Goal: Task Accomplishment & Management: Manage account settings

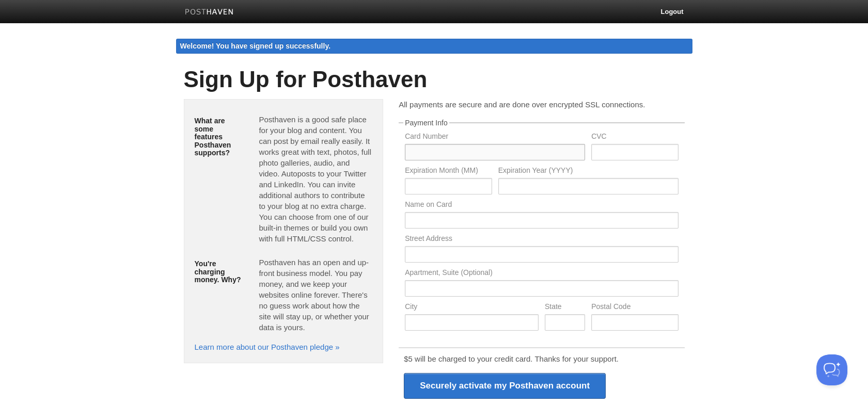
click at [447, 149] on input "text" at bounding box center [495, 152] width 180 height 17
click at [455, 147] on input "text" at bounding box center [495, 152] width 180 height 17
type input "5536362561748092"
type input "11"
type input "2032"
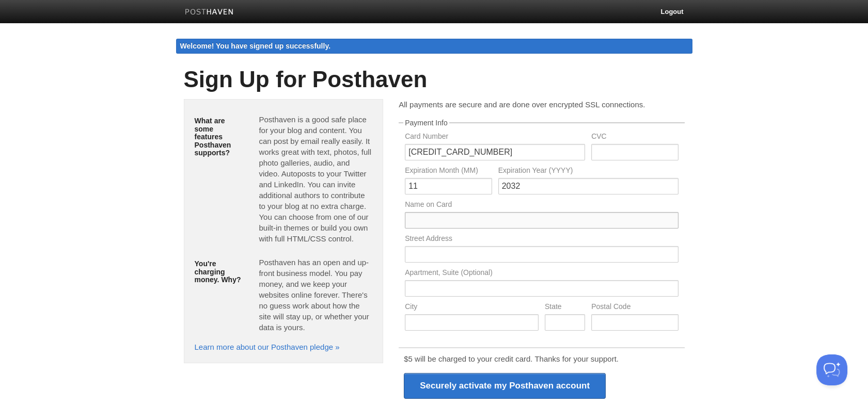
type input "ALESSANDRO ISOLICA"
click at [497, 259] on input "text" at bounding box center [541, 254] width 273 height 17
type input "Rua Taja, 49"
type input "São Paulo"
type input "SP"
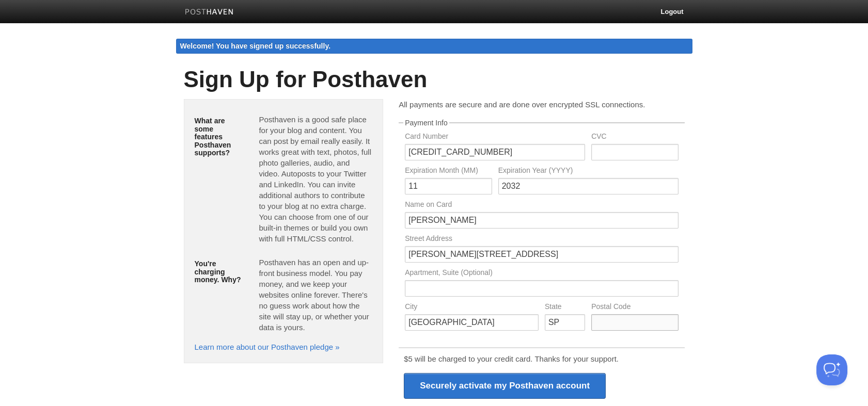
type input "04507-040"
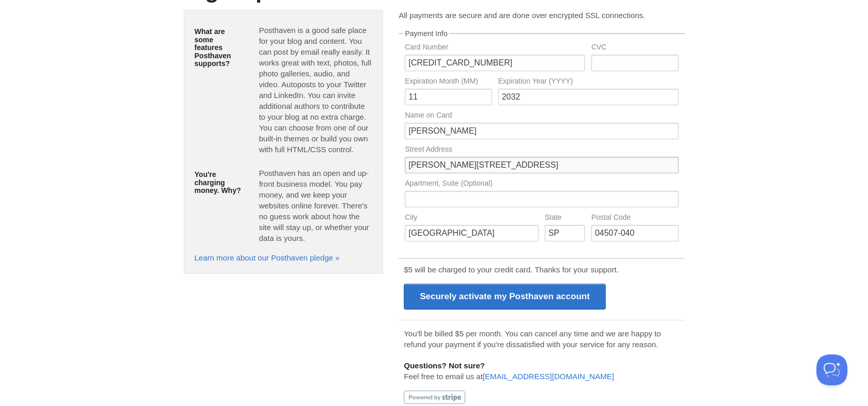
scroll to position [105, 0]
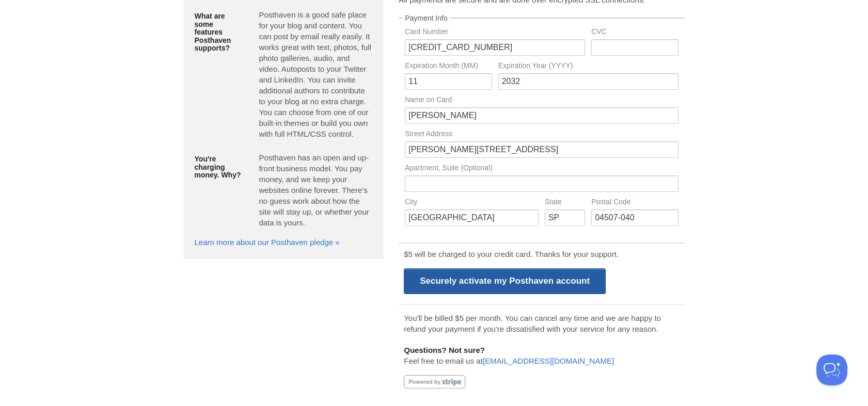
click at [508, 285] on input "Securely activate my Posthaven account" at bounding box center [505, 281] width 202 height 26
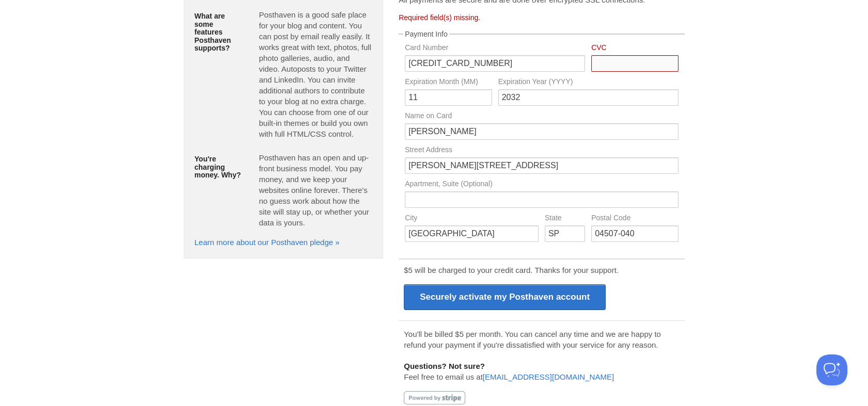
click at [614, 61] on input "Card Number" at bounding box center [634, 63] width 87 height 17
type input "685"
click at [717, 90] on body "Logout Welcome! You have signed up successfully. Welcome! You have signed up su…" at bounding box center [434, 158] width 868 height 527
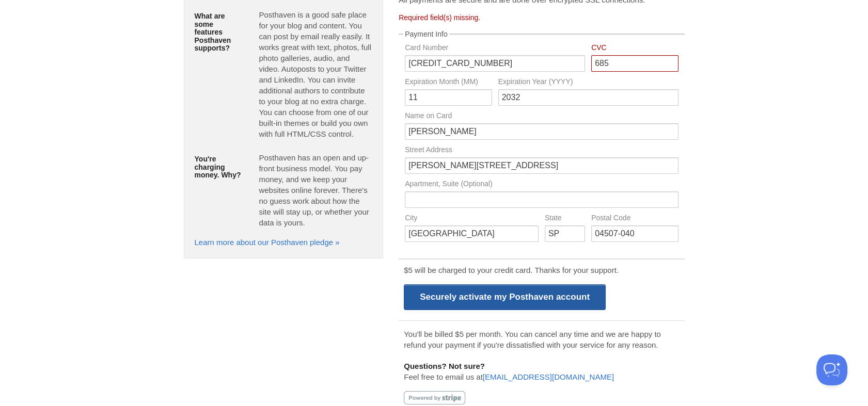
click at [552, 297] on input "Securely activate my Posthaven account" at bounding box center [505, 297] width 202 height 26
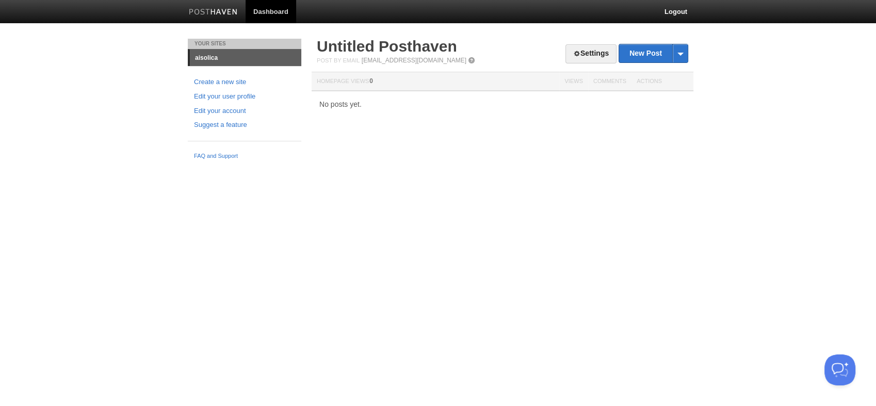
click at [213, 58] on link "aisolica" at bounding box center [245, 58] width 111 height 17
click at [602, 52] on link "Settings" at bounding box center [591, 53] width 51 height 19
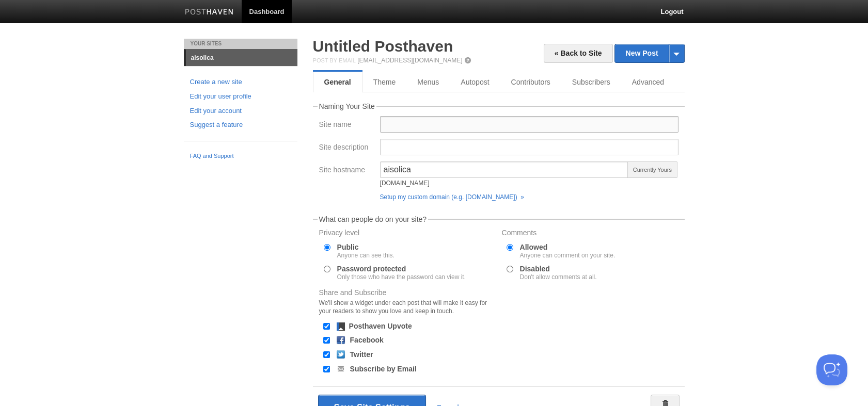
click at [421, 126] on input "Site name" at bounding box center [529, 124] width 298 height 17
type input "Ogma Lines"
drag, startPoint x: 445, startPoint y: 173, endPoint x: 371, endPoint y: 179, distance: 74.0
click at [371, 179] on div "Site hostname aisolica [DOMAIN_NAME] Currently Yours Setup my custom domain (e.…" at bounding box center [498, 184] width 365 height 44
click at [336, 197] on div "Site hostname aisolica [DOMAIN_NAME] Currently Yours Setup my custom domain (e.…" at bounding box center [498, 184] width 365 height 44
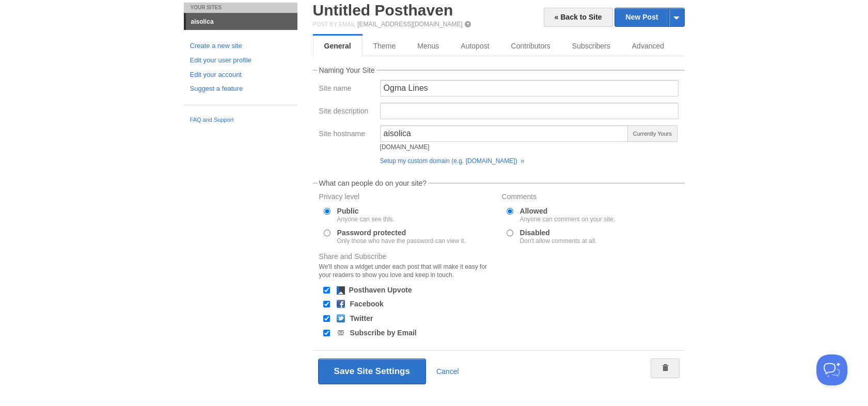
scroll to position [53, 0]
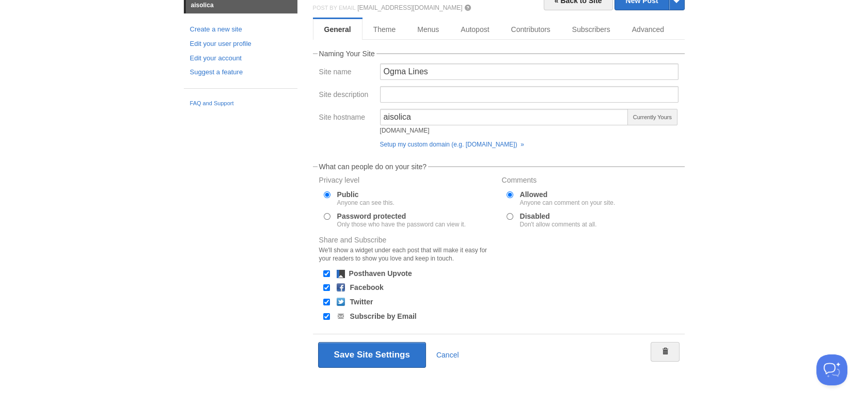
click at [509, 215] on input "Disabled Don't allow comments at all." at bounding box center [509, 216] width 7 height 7
radio input "true"
click at [387, 35] on link "Theme" at bounding box center [384, 29] width 45 height 21
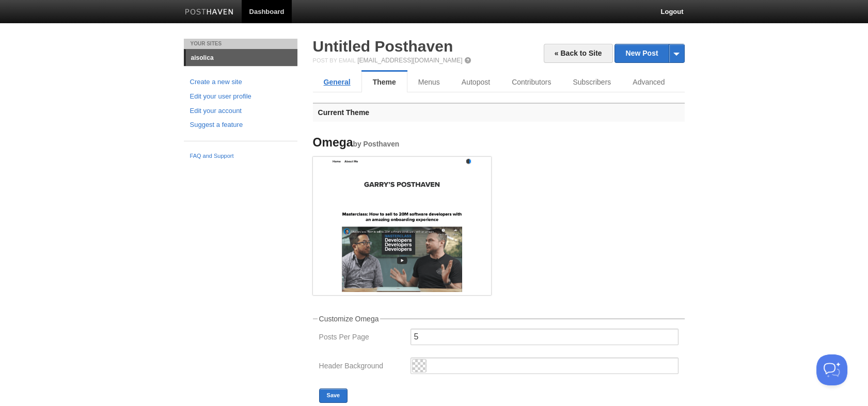
click at [343, 83] on link "General" at bounding box center [337, 82] width 49 height 21
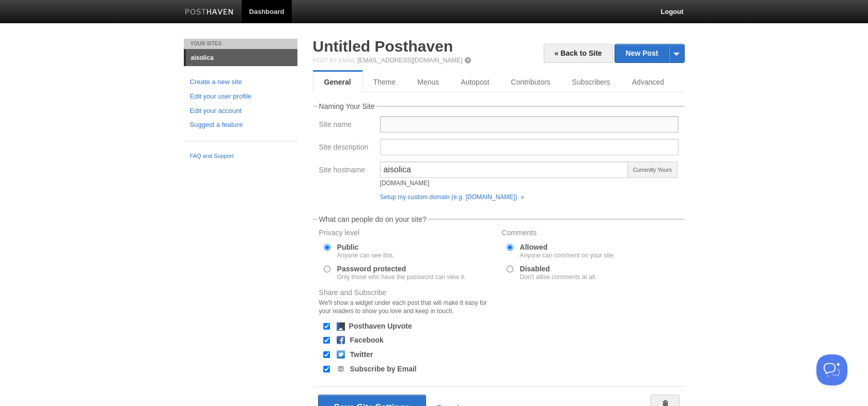
click at [426, 120] on input "Site name" at bounding box center [529, 124] width 298 height 17
type input "Ogma Lines"
click at [509, 269] on input "Disabled Don't allow comments at all." at bounding box center [509, 269] width 7 height 7
radio input "true"
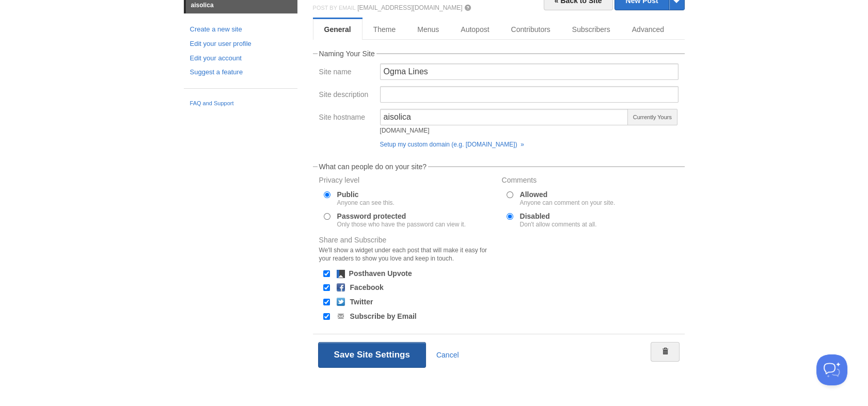
click at [380, 351] on button "Save Site Settings" at bounding box center [372, 355] width 108 height 26
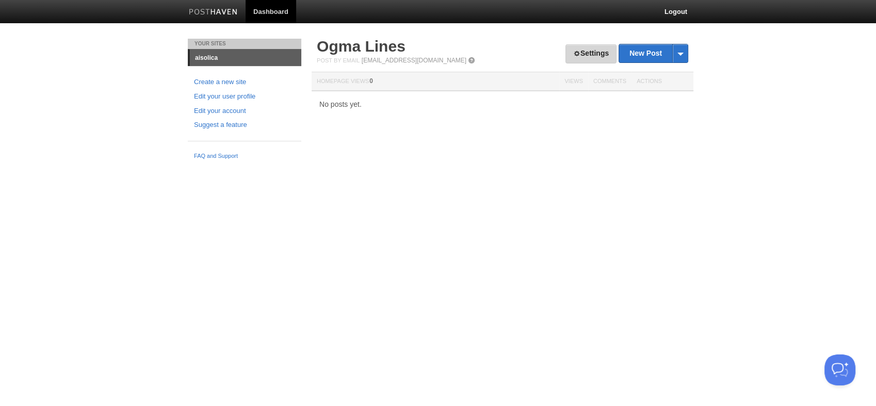
click at [596, 53] on link "Settings" at bounding box center [591, 53] width 51 height 19
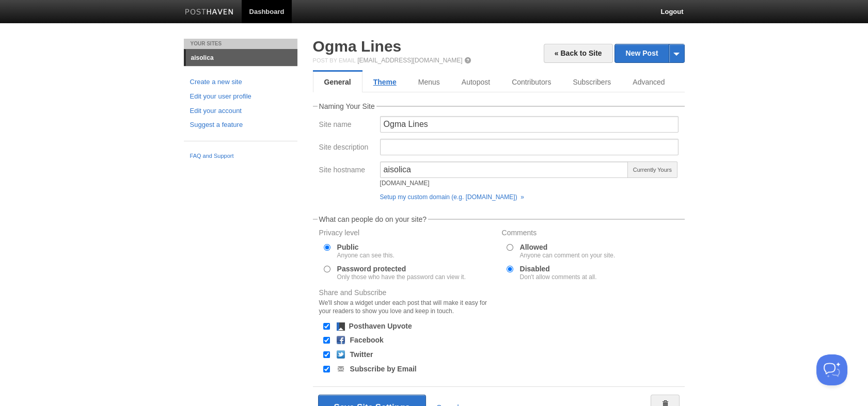
click at [394, 84] on link "Theme" at bounding box center [384, 82] width 45 height 21
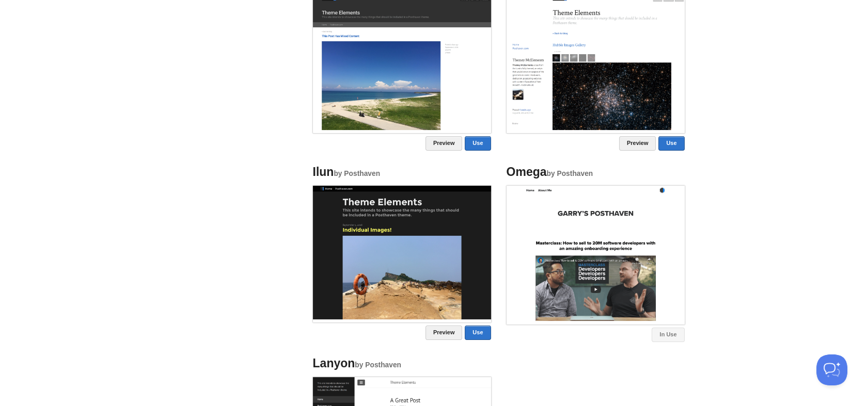
scroll to position [458, 0]
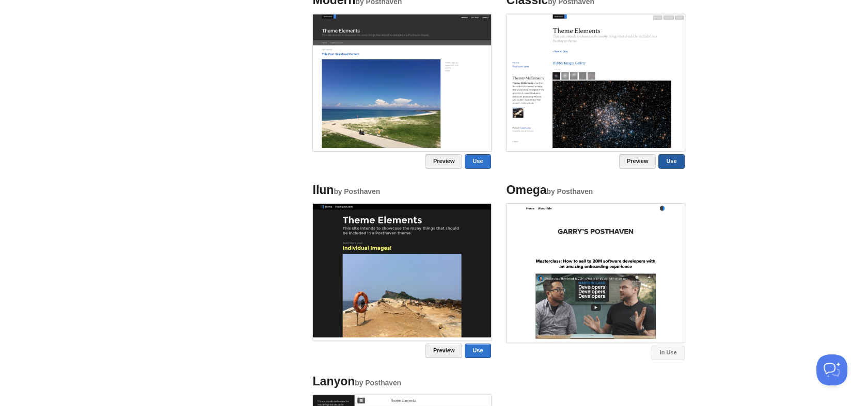
click at [674, 160] on link "Use" at bounding box center [671, 161] width 26 height 14
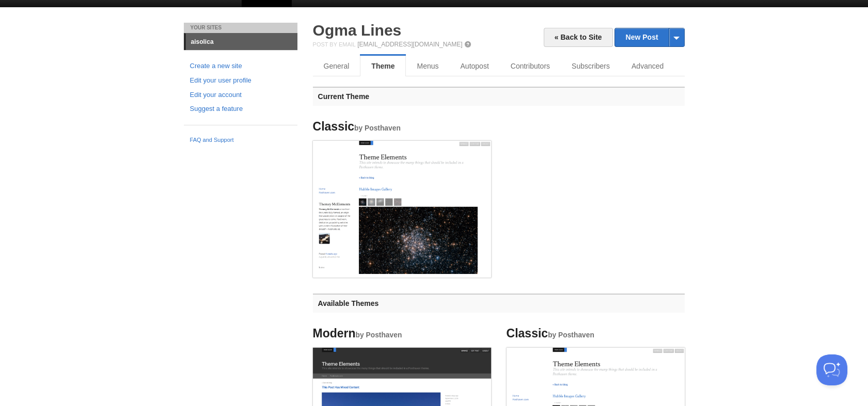
scroll to position [0, 0]
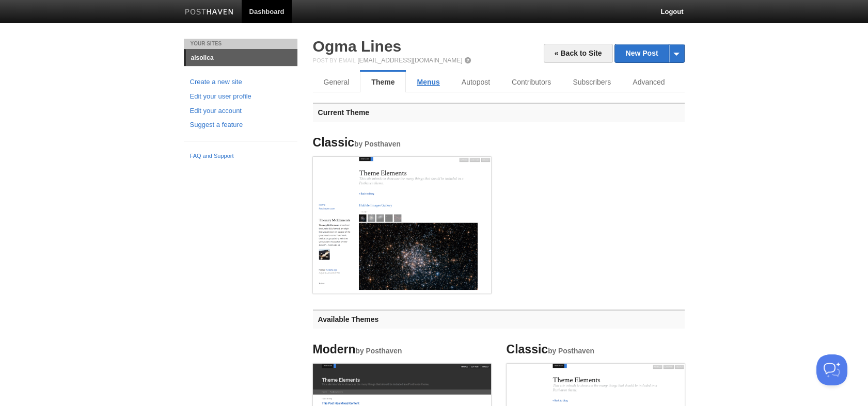
click at [428, 85] on link "Menus" at bounding box center [428, 82] width 44 height 21
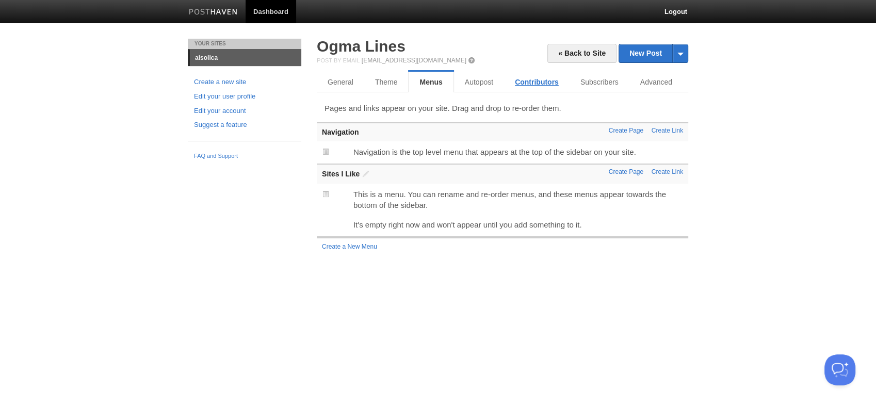
click at [536, 84] on link "Contributors" at bounding box center [537, 82] width 66 height 21
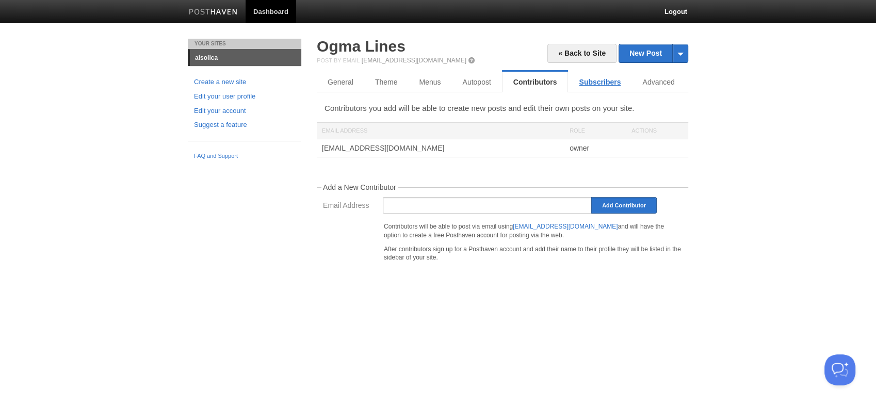
click at [596, 85] on link "Subscribers" at bounding box center [599, 82] width 63 height 21
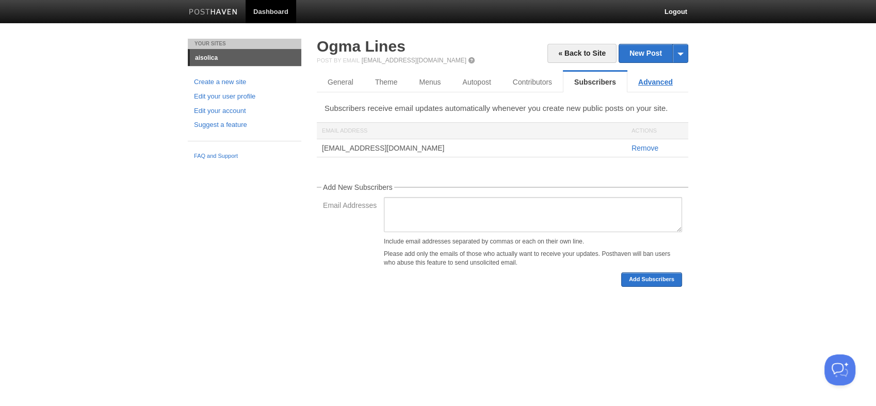
click at [642, 84] on link "Advanced" at bounding box center [656, 82] width 56 height 21
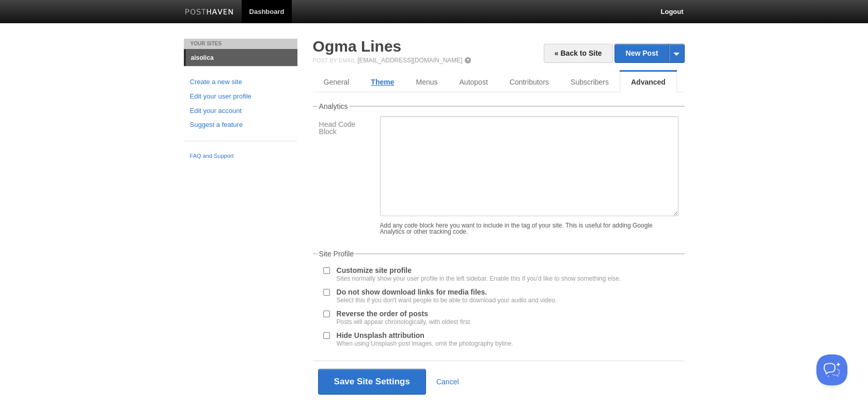
click at [376, 85] on link "Theme" at bounding box center [382, 82] width 45 height 21
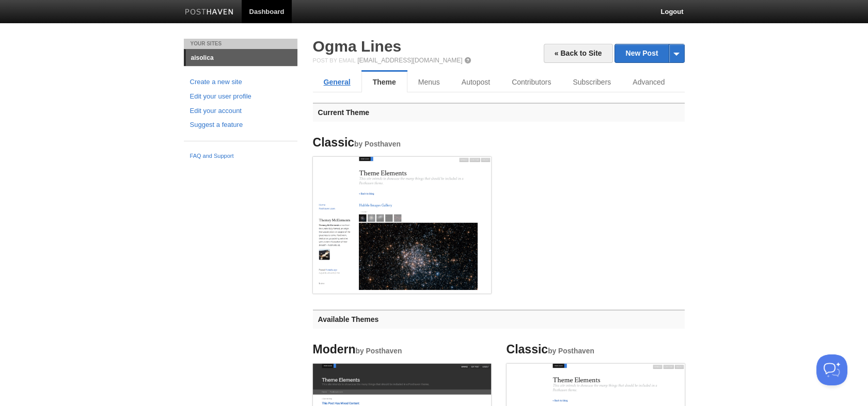
click at [331, 86] on link "General" at bounding box center [337, 82] width 49 height 21
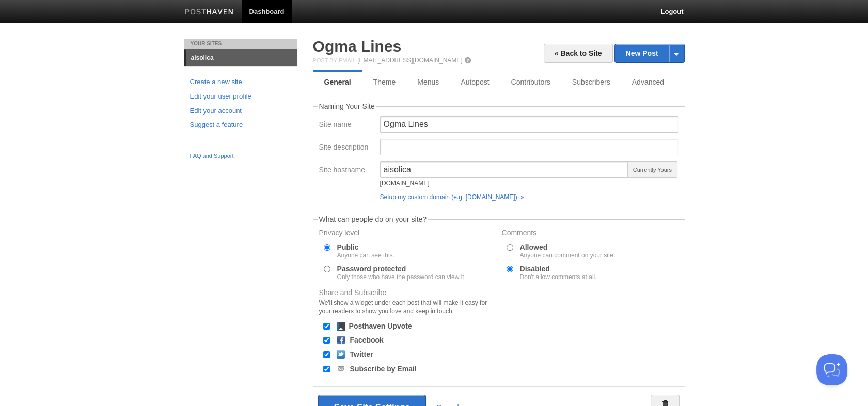
click at [687, 53] on div "« Back to Site New Post by Web by Email Ogma Lines Post by Email [EMAIL_ADDRESS…" at bounding box center [498, 249] width 387 height 420
click at [680, 53] on span at bounding box center [675, 53] width 15 height 18
click at [659, 70] on link "by Web" at bounding box center [649, 69] width 69 height 15
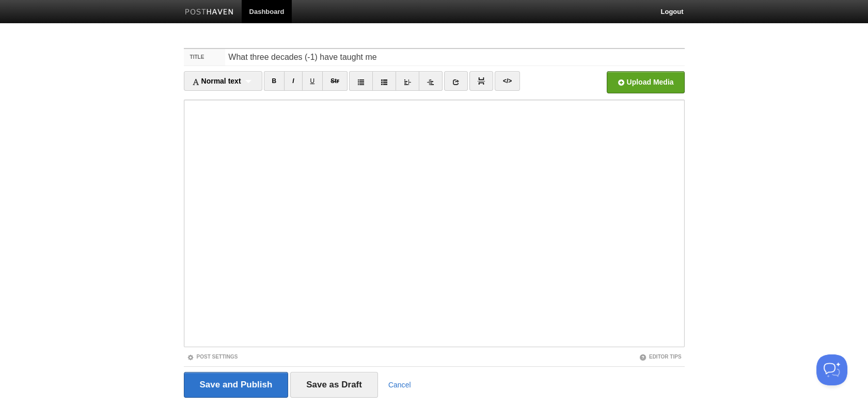
click at [426, 55] on input "What three decades (-1) have taught me" at bounding box center [454, 57] width 459 height 17
type input "What three decades (-1) have taught me"
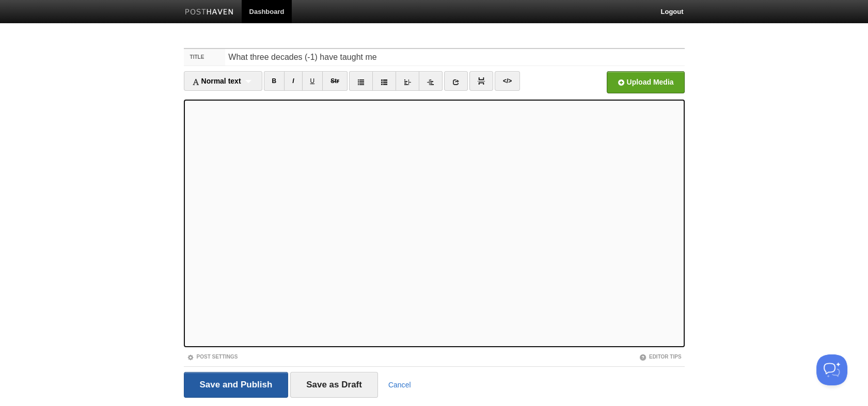
click at [257, 382] on input "Save and Publish" at bounding box center [236, 385] width 105 height 26
